Goal: Browse casually: Explore the website without a specific task or goal

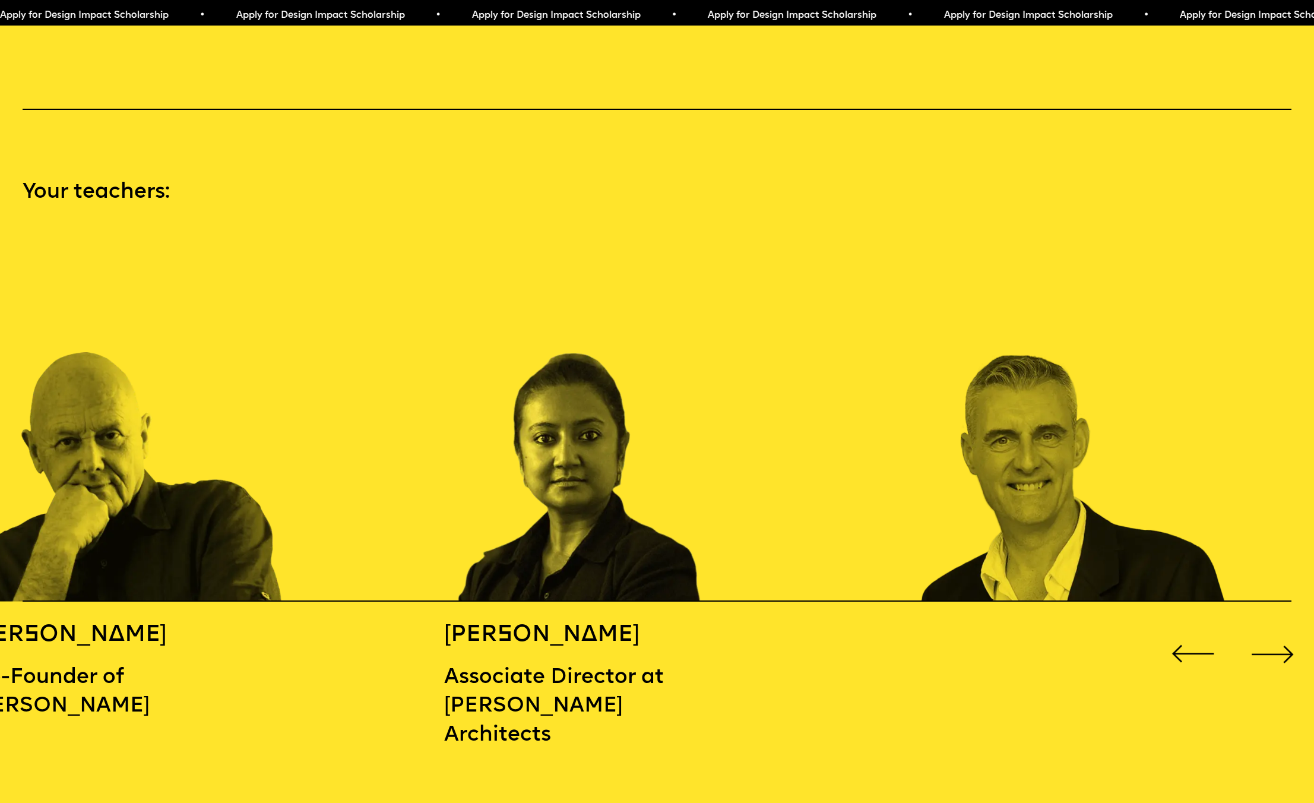
scroll to position [1972, 0]
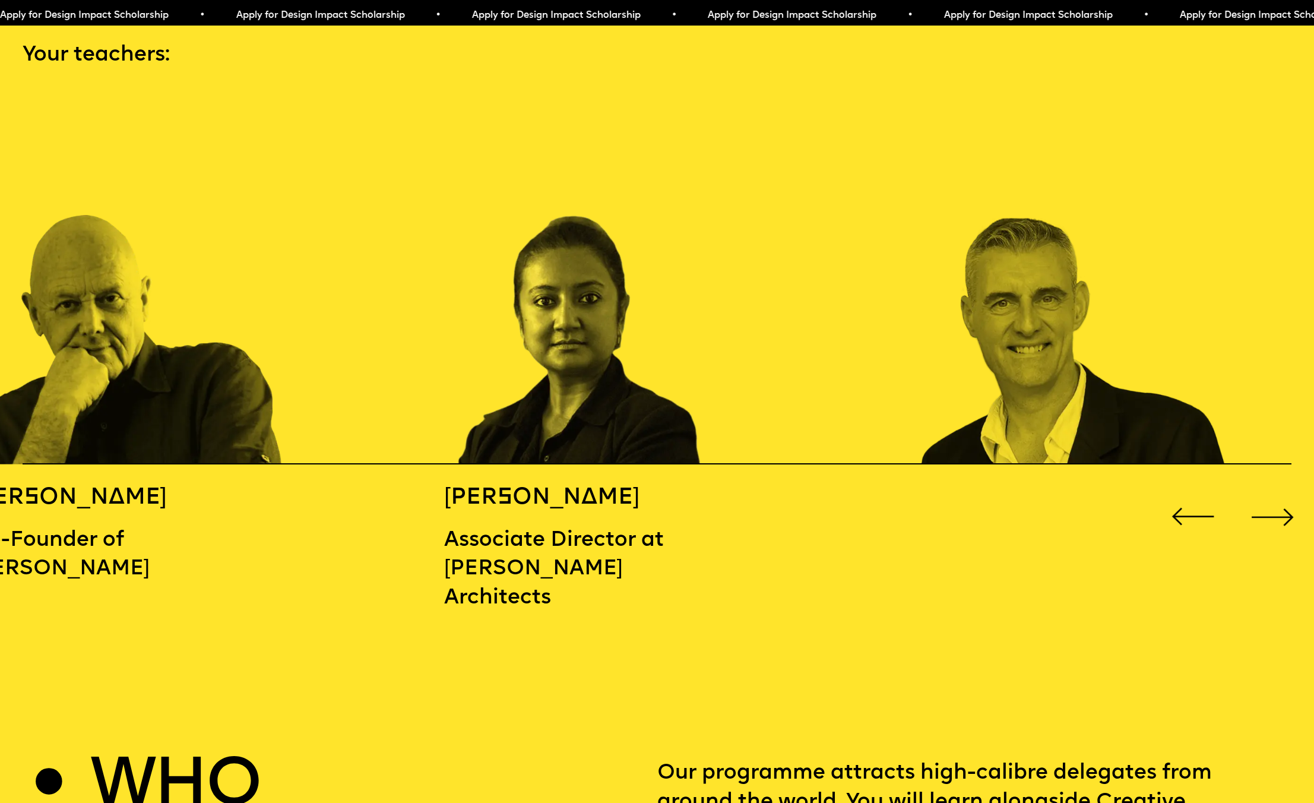
click at [1279, 499] on div "Next slide" at bounding box center [1273, 517] width 53 height 53
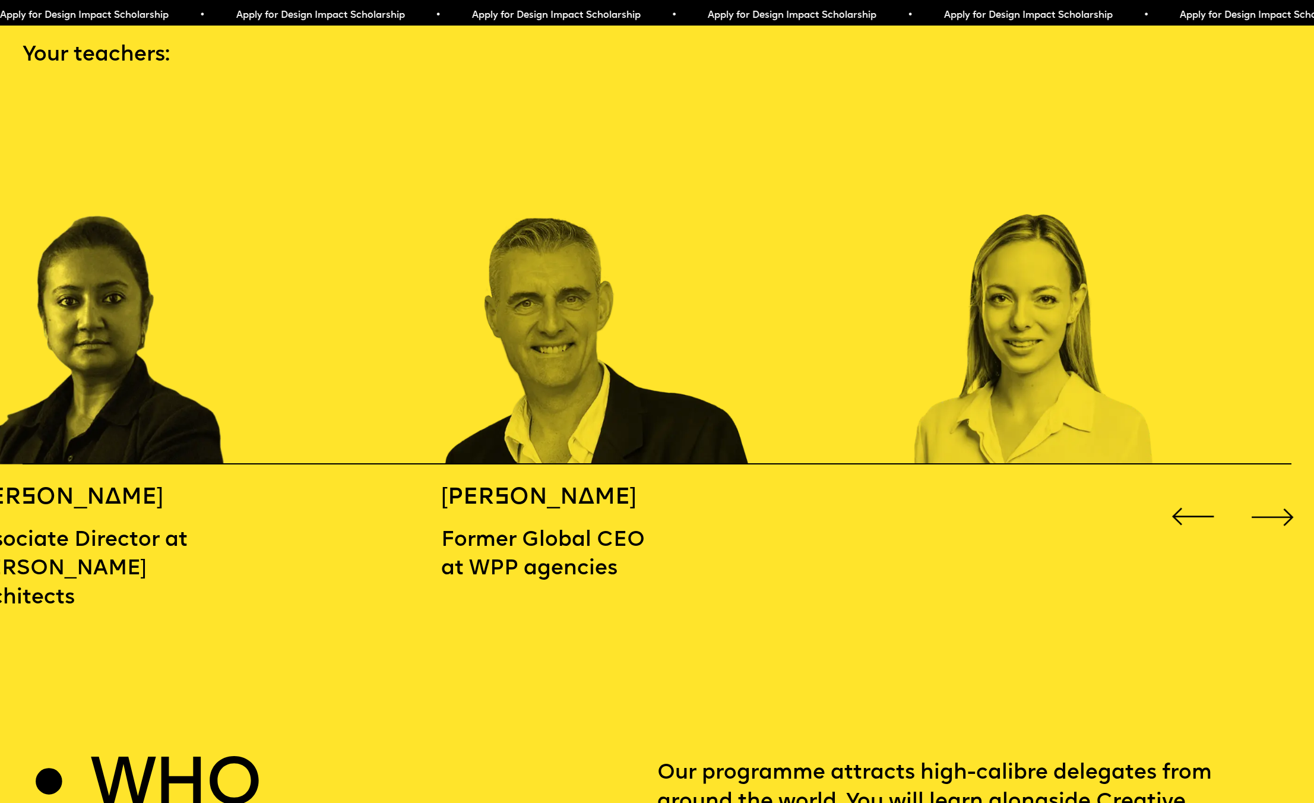
click at [1279, 499] on div "Next slide" at bounding box center [1273, 517] width 53 height 53
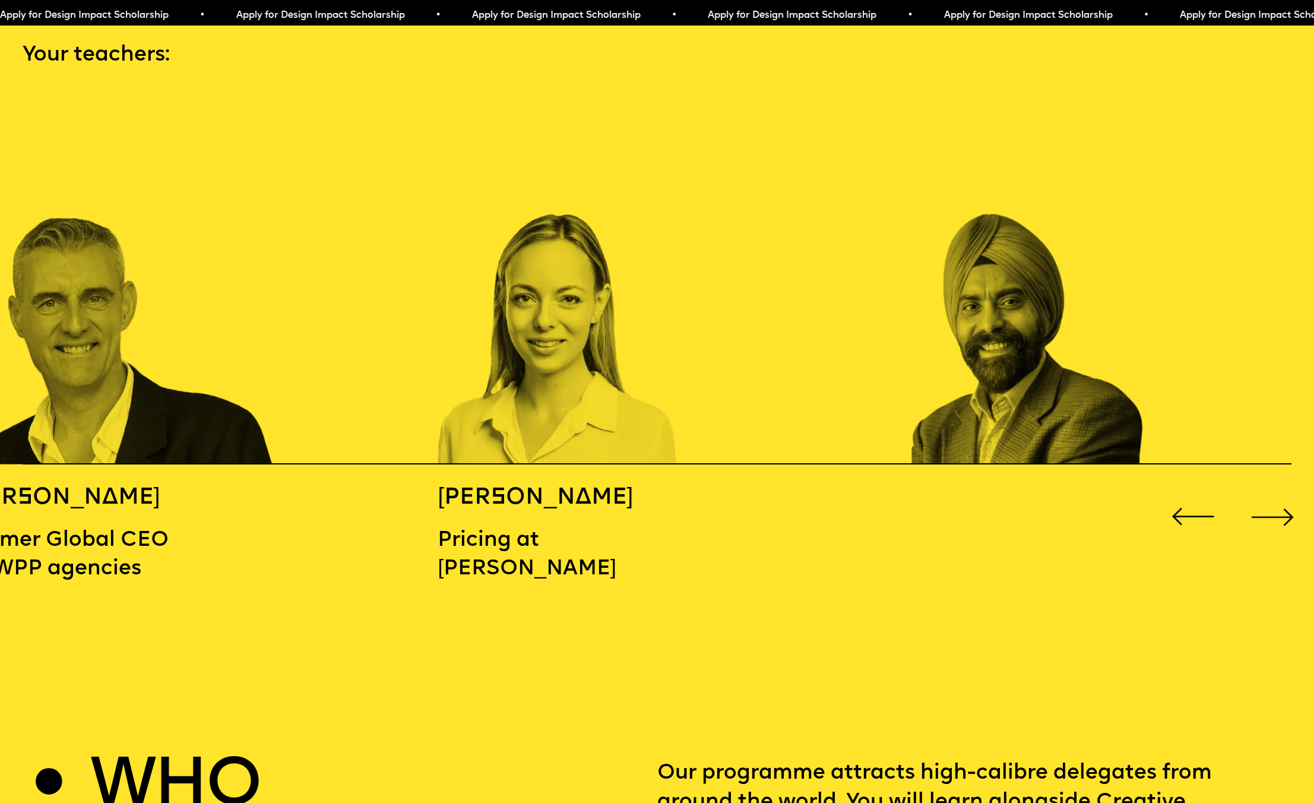
click at [1279, 499] on div "Next slide" at bounding box center [1273, 517] width 53 height 53
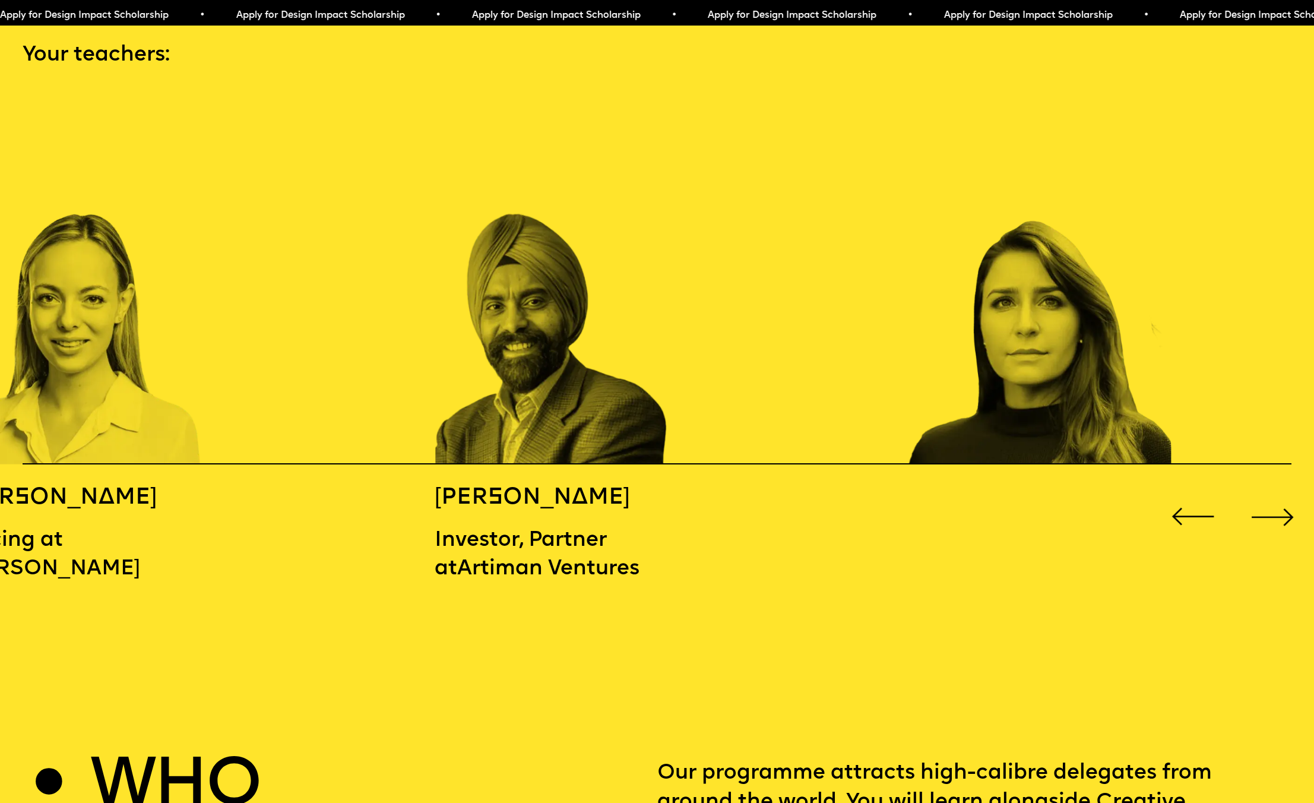
click at [1279, 499] on div "Next slide" at bounding box center [1273, 517] width 53 height 53
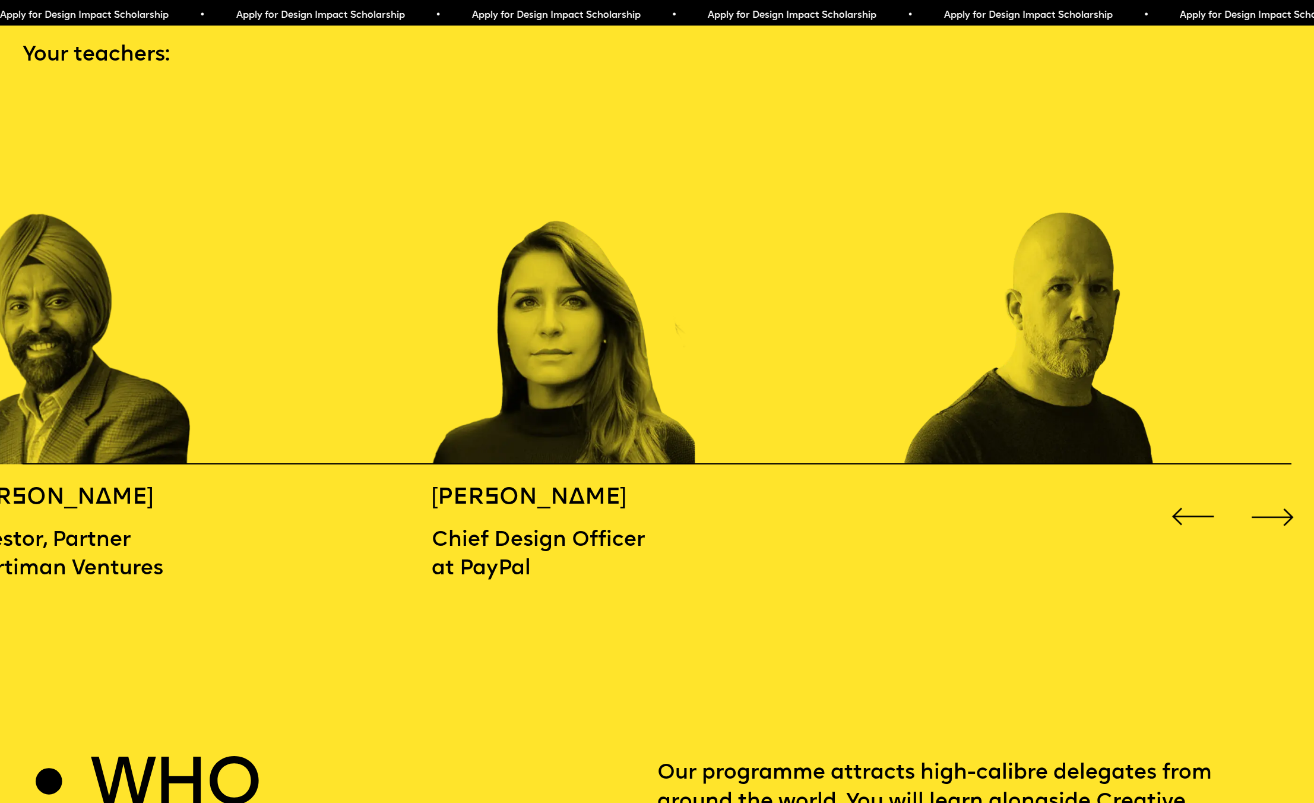
click at [1279, 499] on div "Next slide" at bounding box center [1273, 517] width 53 height 53
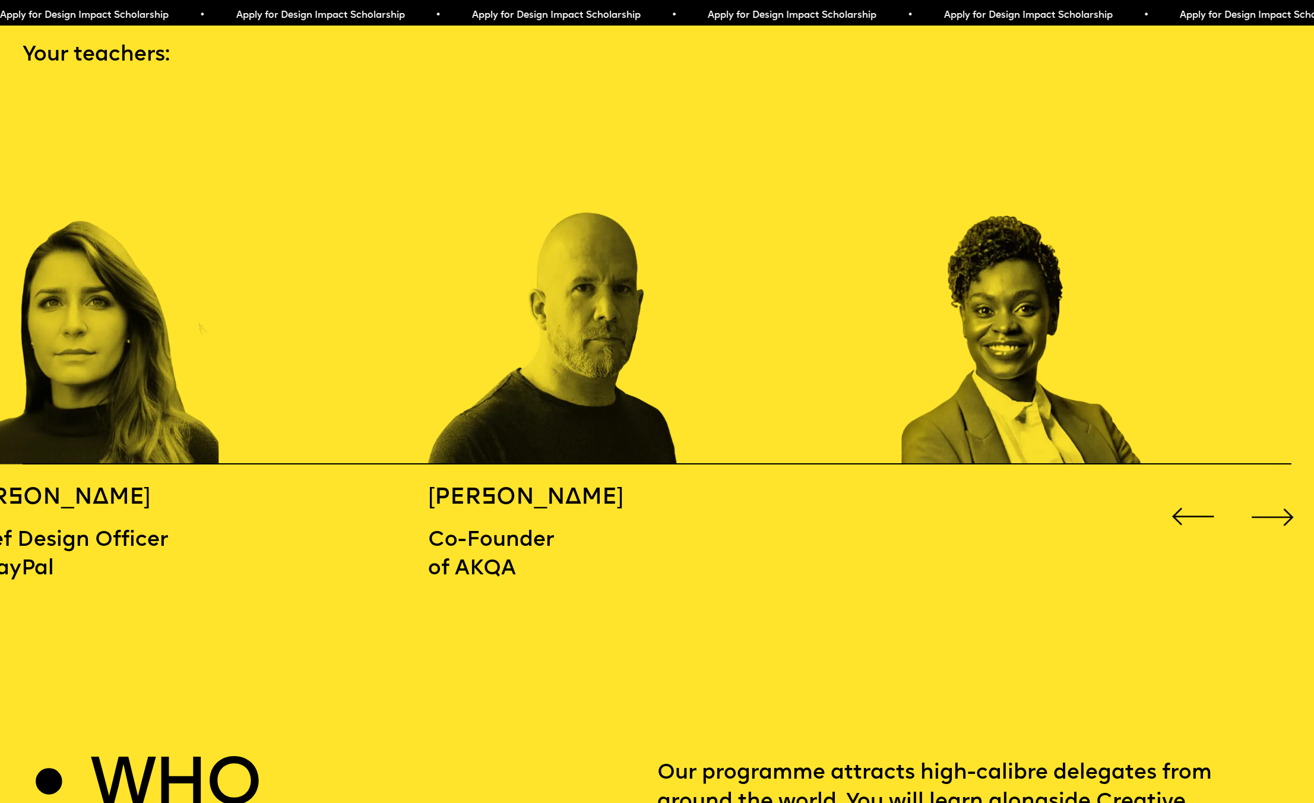
click at [1279, 499] on div "Next slide" at bounding box center [1273, 517] width 53 height 53
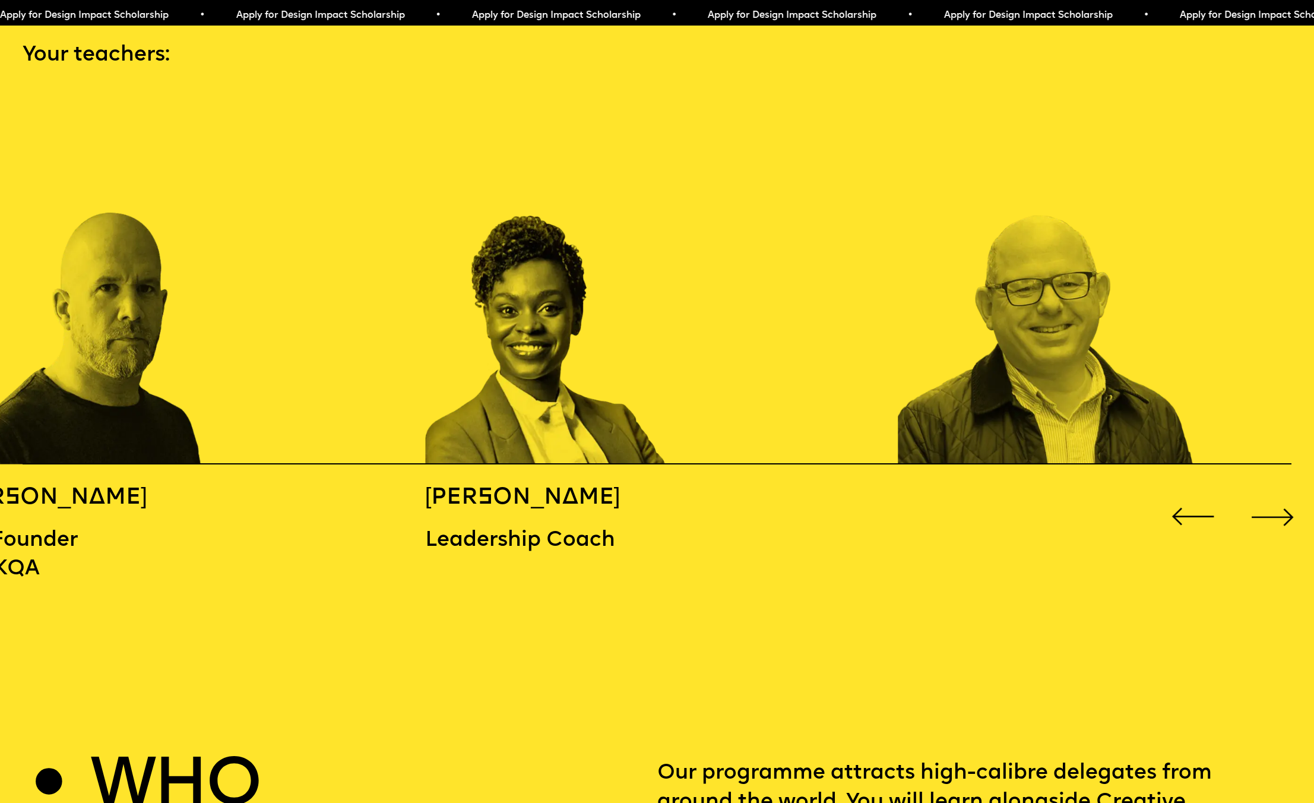
click at [1279, 499] on div "Next slide" at bounding box center [1273, 517] width 53 height 53
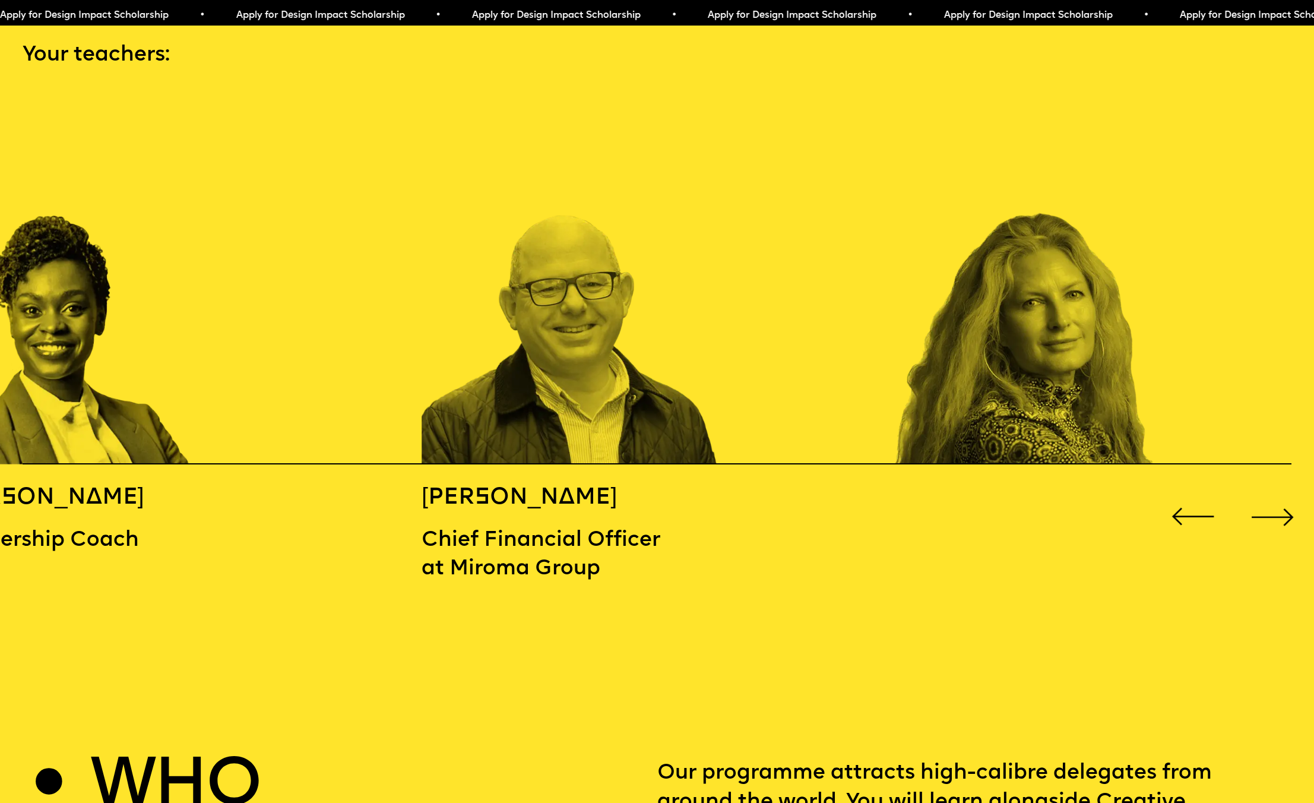
click at [1279, 499] on div "Next slide" at bounding box center [1273, 517] width 53 height 53
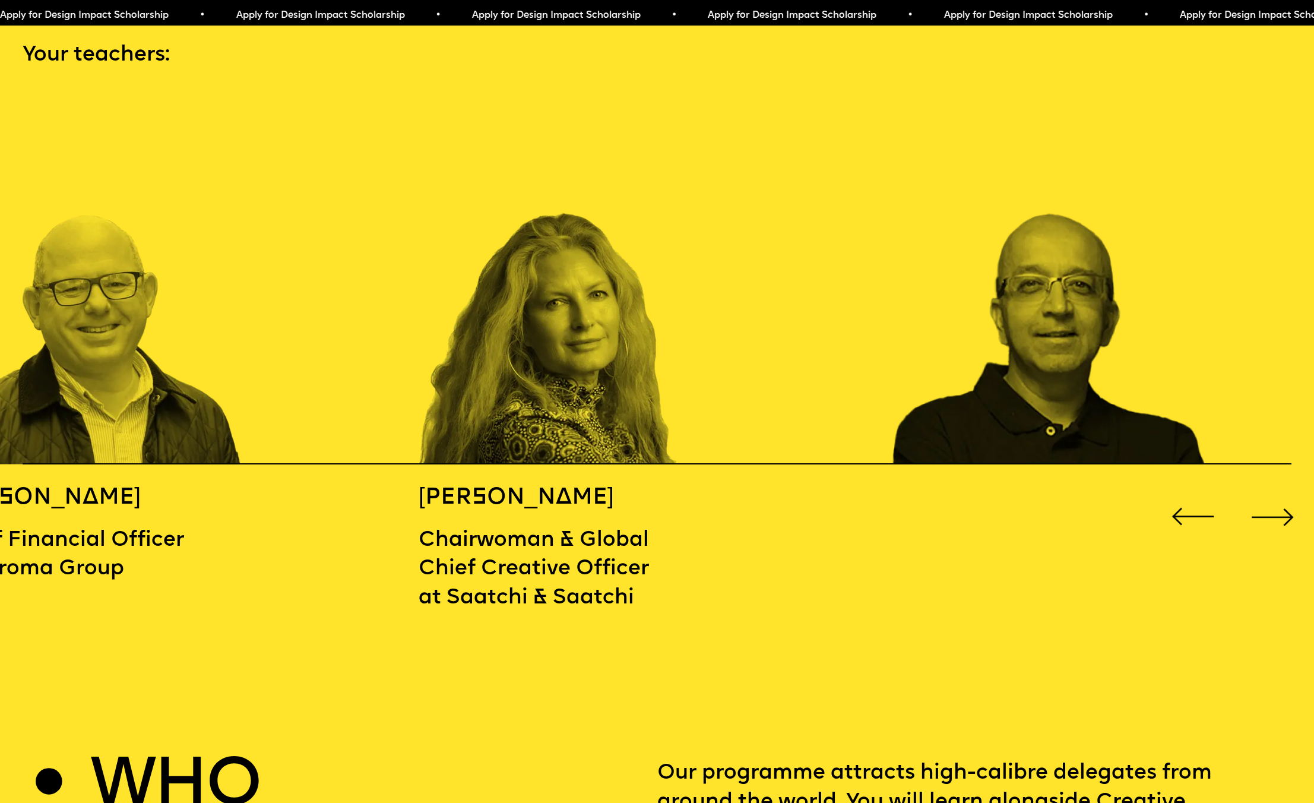
click at [1279, 499] on div "Next slide" at bounding box center [1273, 517] width 53 height 53
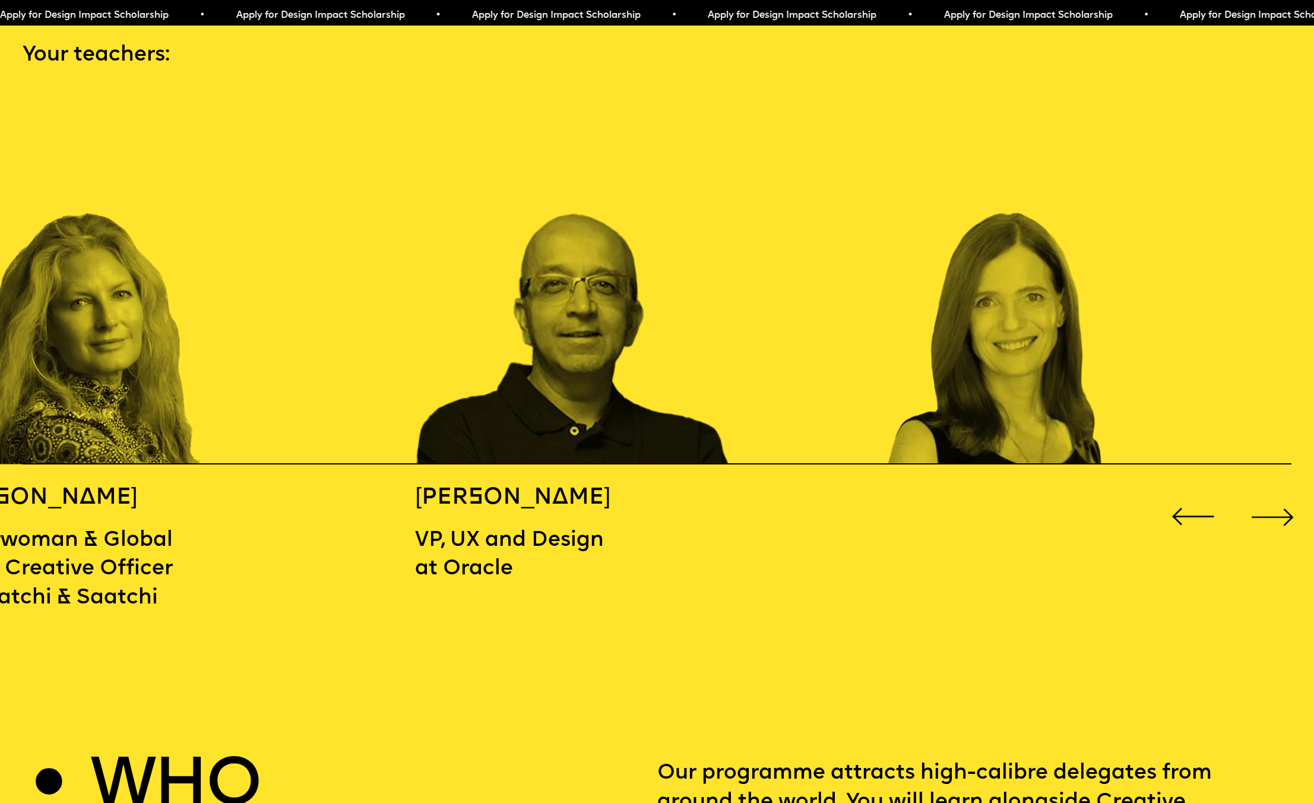
click at [1279, 499] on div "Next slide" at bounding box center [1273, 517] width 53 height 53
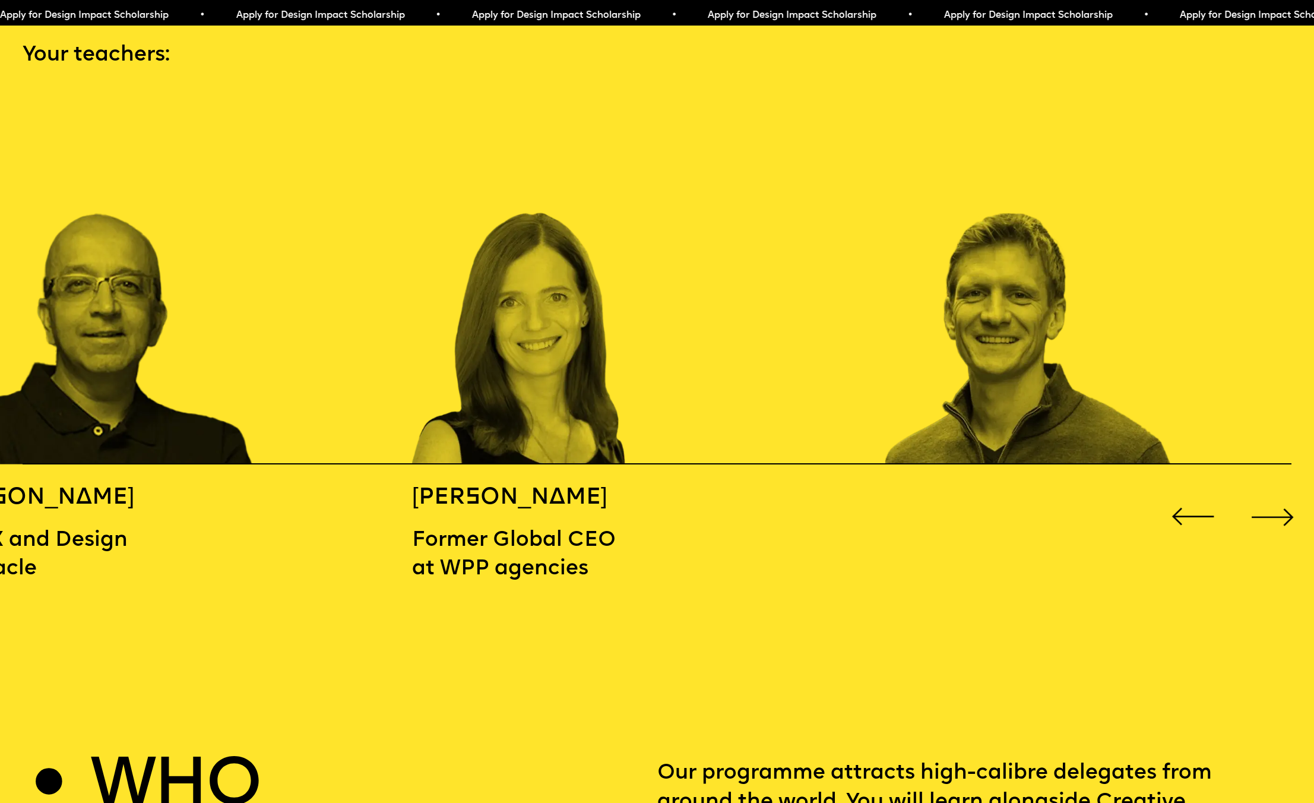
click at [1279, 499] on div "Next slide" at bounding box center [1273, 517] width 53 height 53
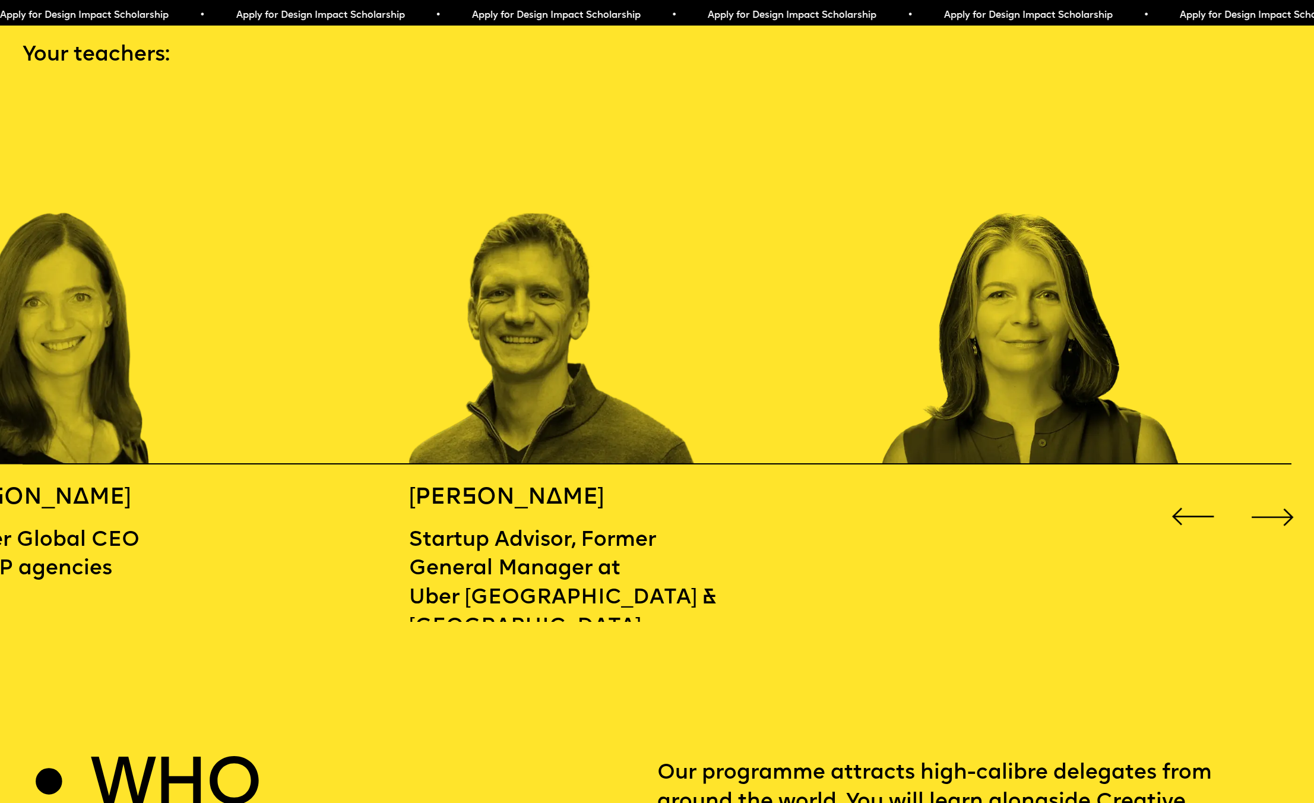
click at [1279, 499] on div "Next slide" at bounding box center [1273, 517] width 53 height 53
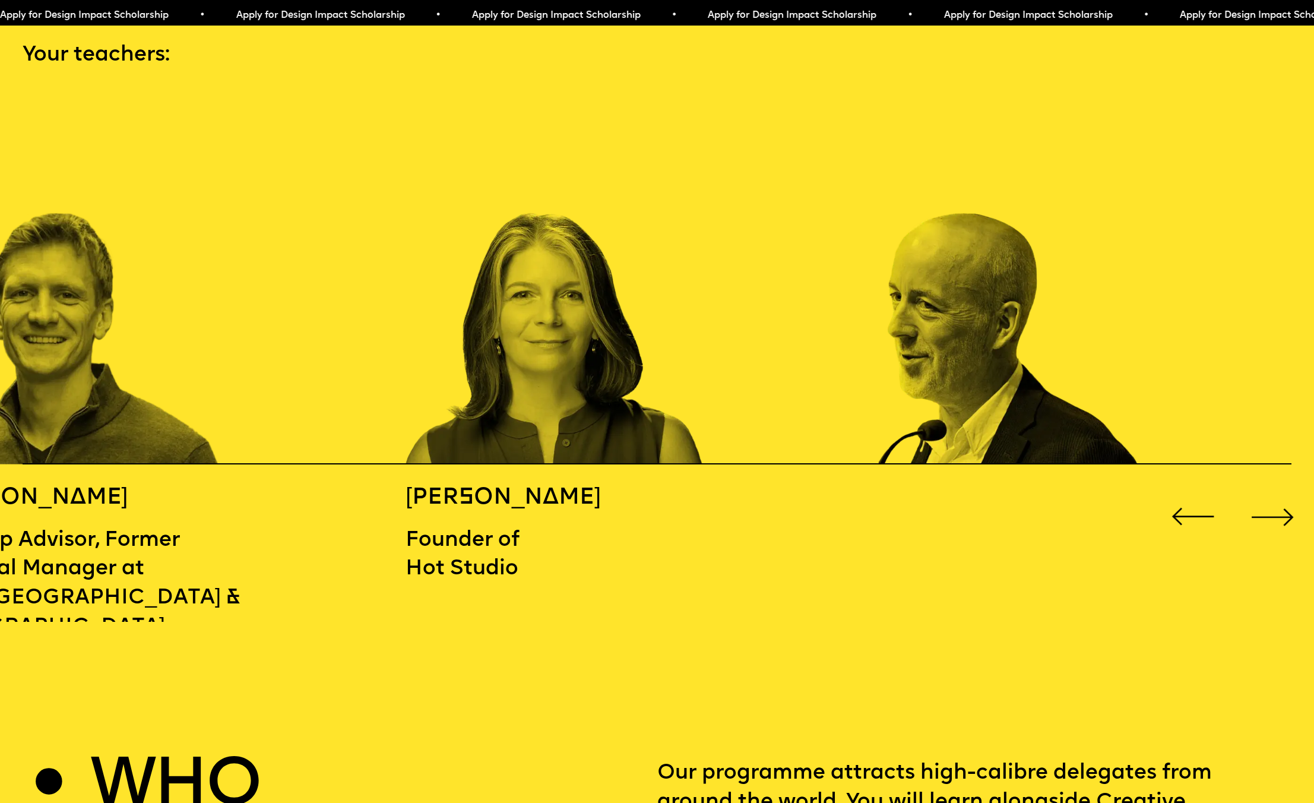
click at [1279, 499] on div "Next slide" at bounding box center [1273, 517] width 53 height 53
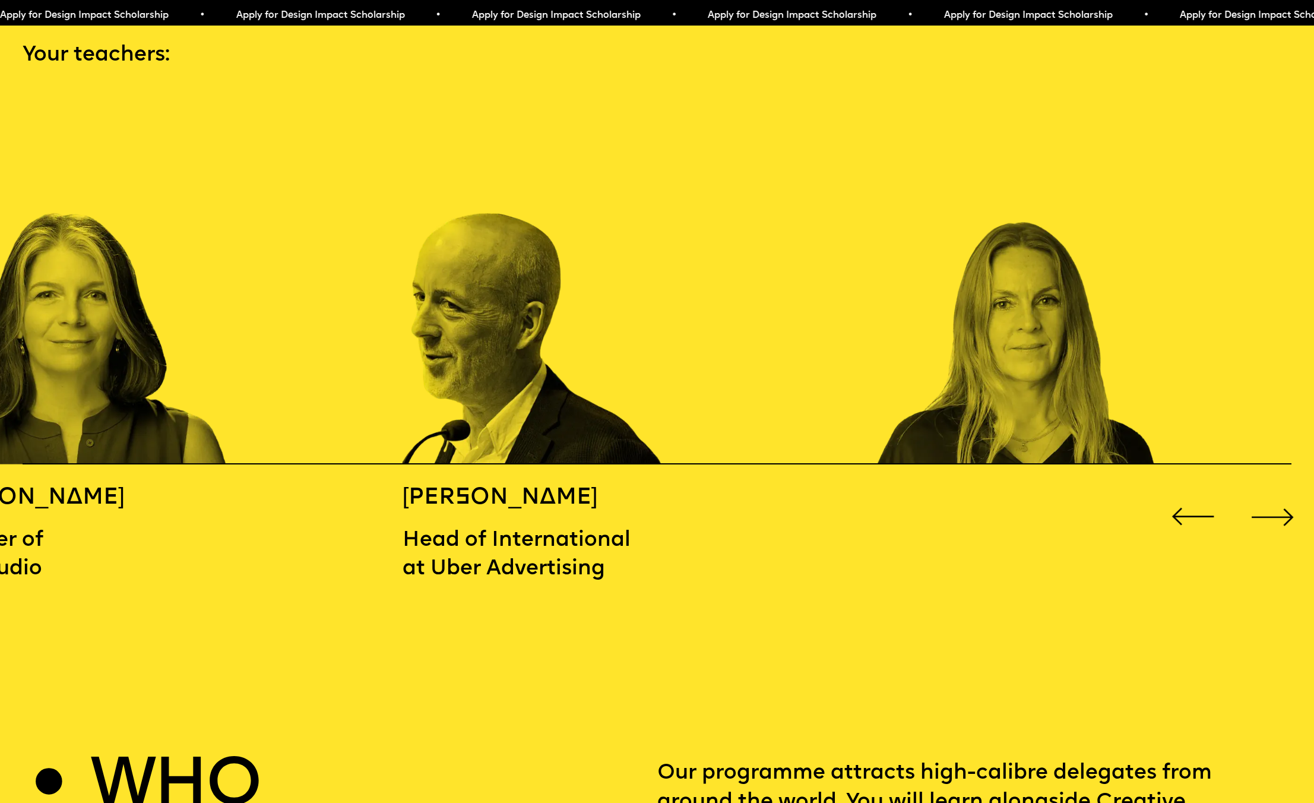
click at [1279, 499] on div "Next slide" at bounding box center [1273, 517] width 53 height 53
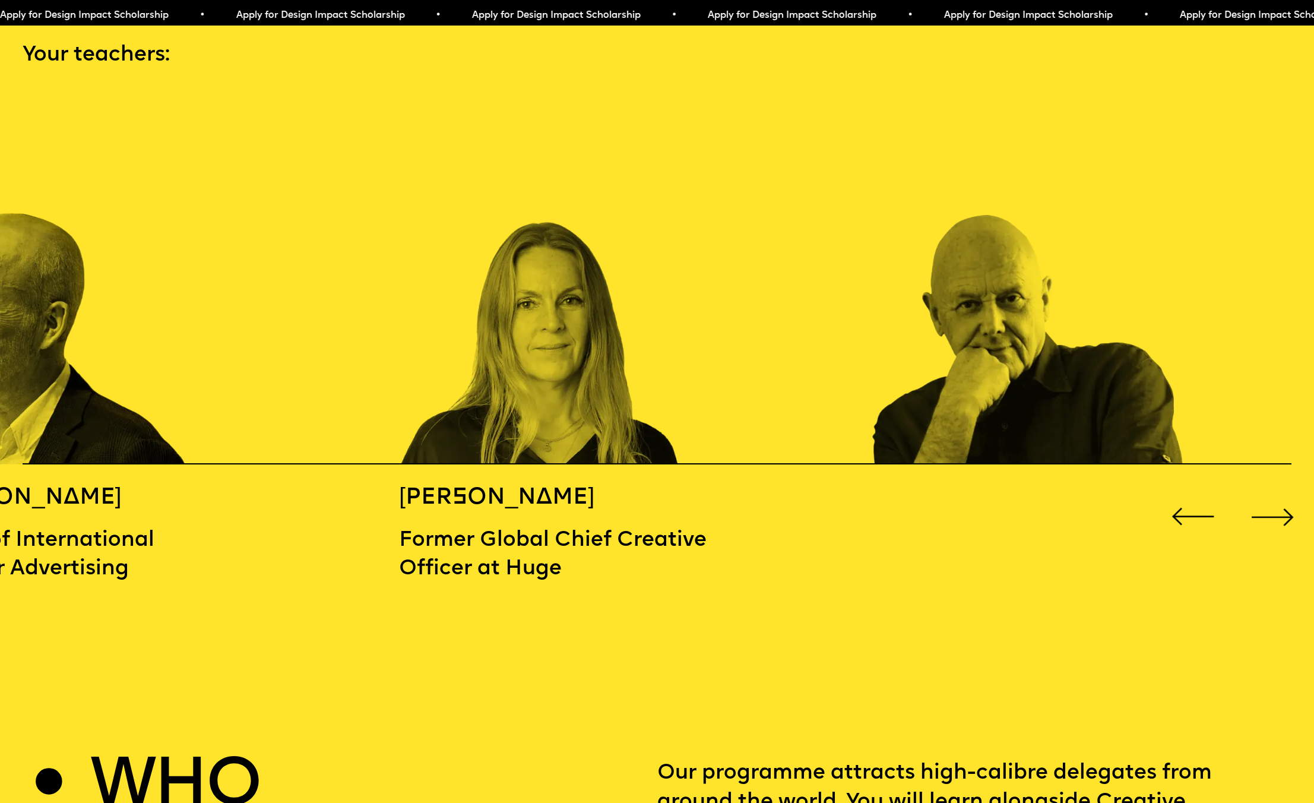
click at [1279, 499] on div "Next slide" at bounding box center [1273, 517] width 53 height 53
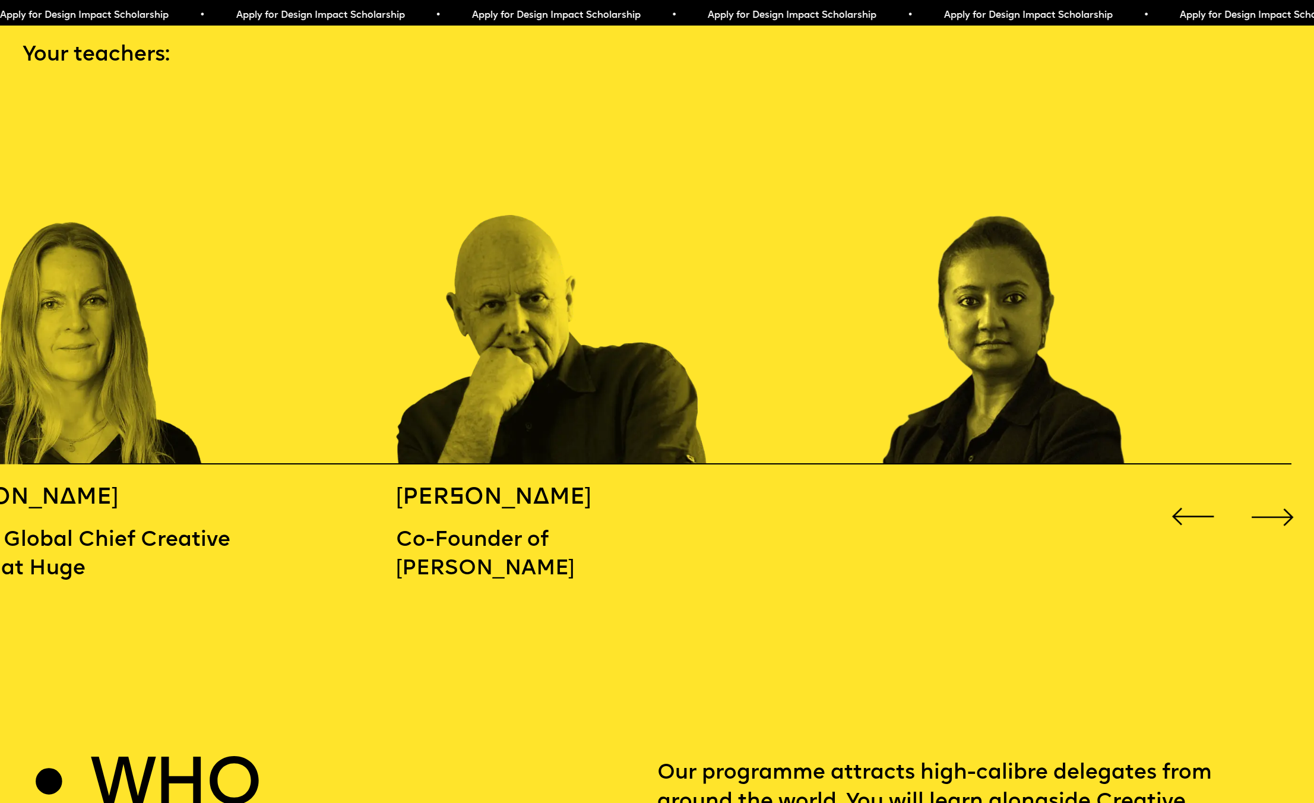
click at [1279, 499] on div "Next slide" at bounding box center [1273, 517] width 53 height 53
